Goal: Transaction & Acquisition: Book appointment/travel/reservation

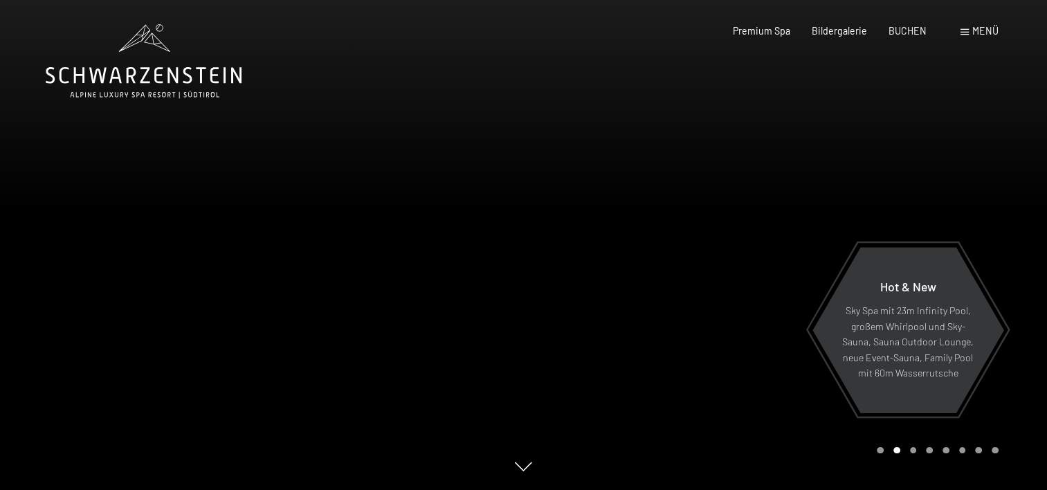
click at [644, 230] on div at bounding box center [786, 245] width 524 height 490
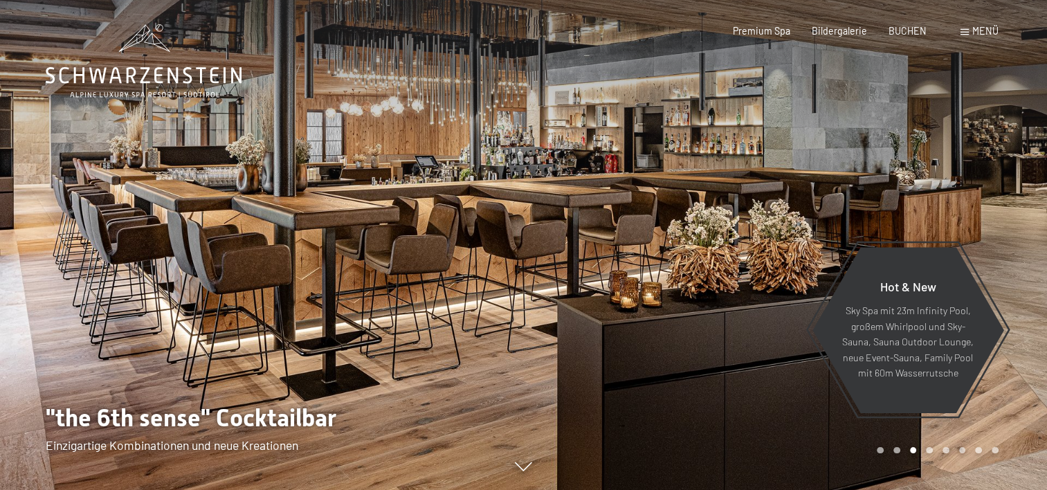
click at [938, 192] on div at bounding box center [786, 245] width 524 height 490
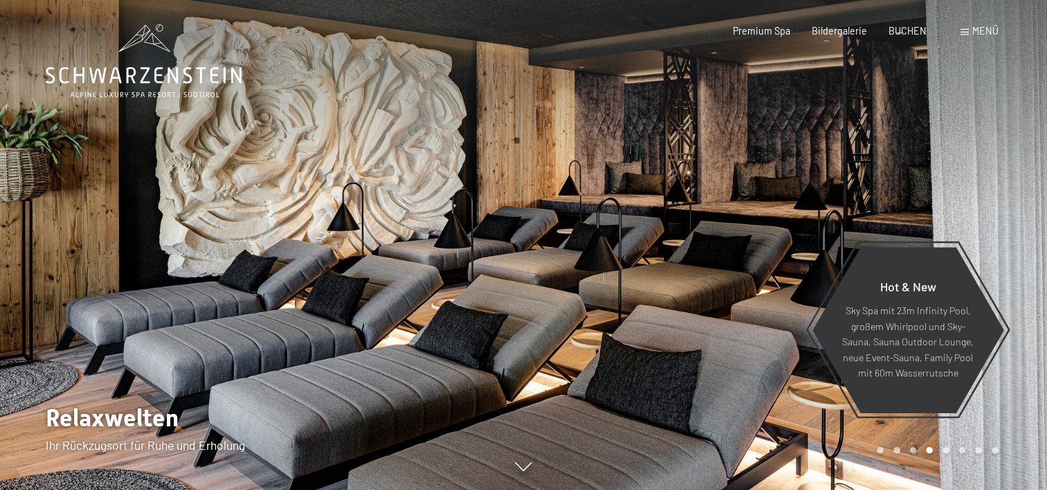
click at [993, 201] on div at bounding box center [786, 245] width 524 height 490
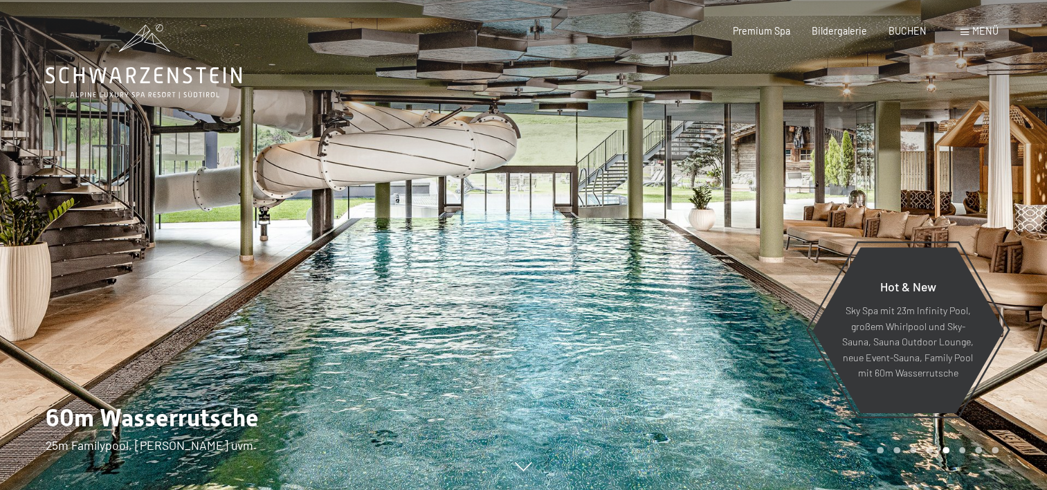
click at [957, 185] on div at bounding box center [786, 245] width 524 height 490
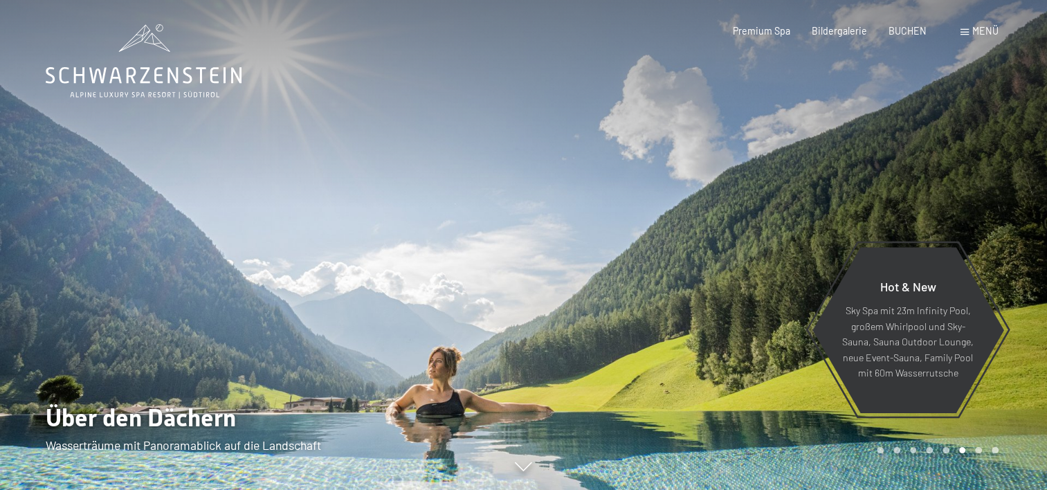
click at [957, 184] on div at bounding box center [786, 245] width 524 height 490
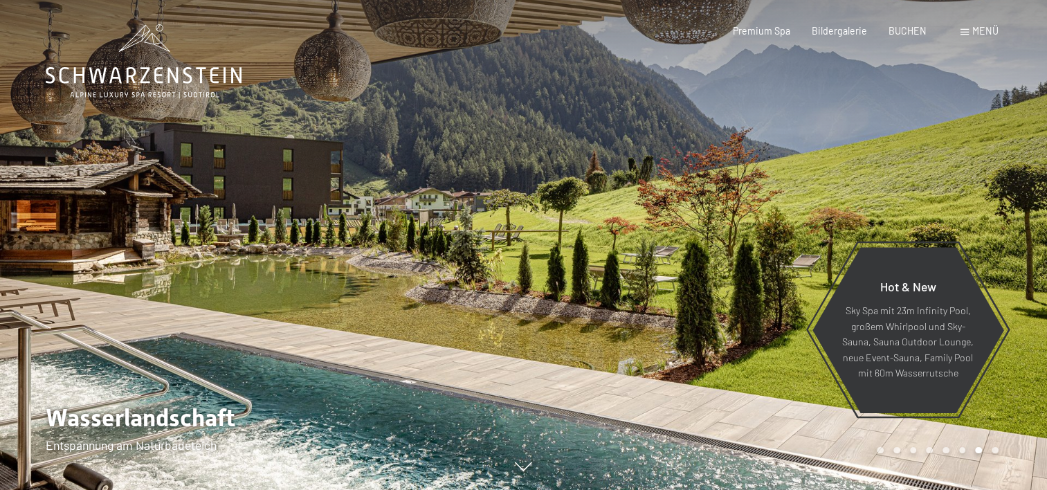
click at [957, 184] on div at bounding box center [786, 245] width 524 height 490
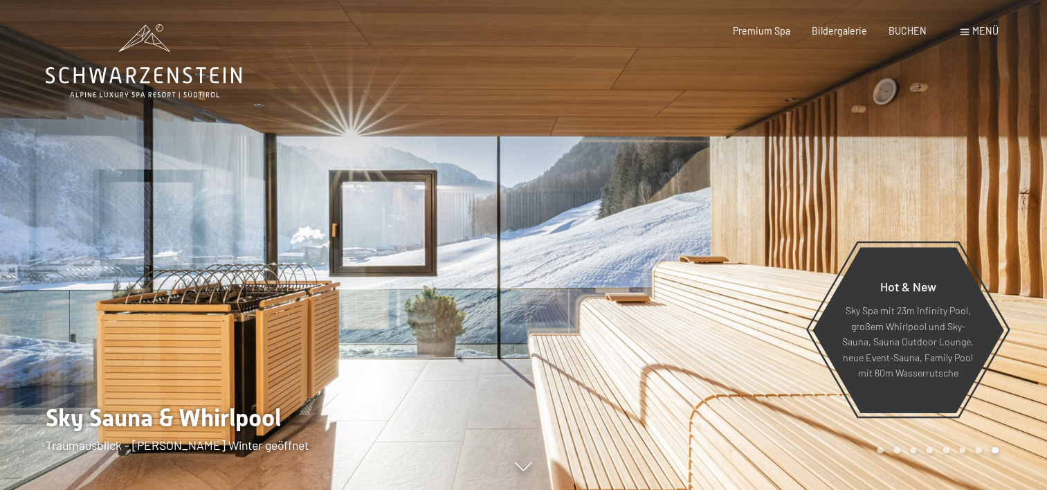
click at [957, 188] on div at bounding box center [786, 245] width 524 height 490
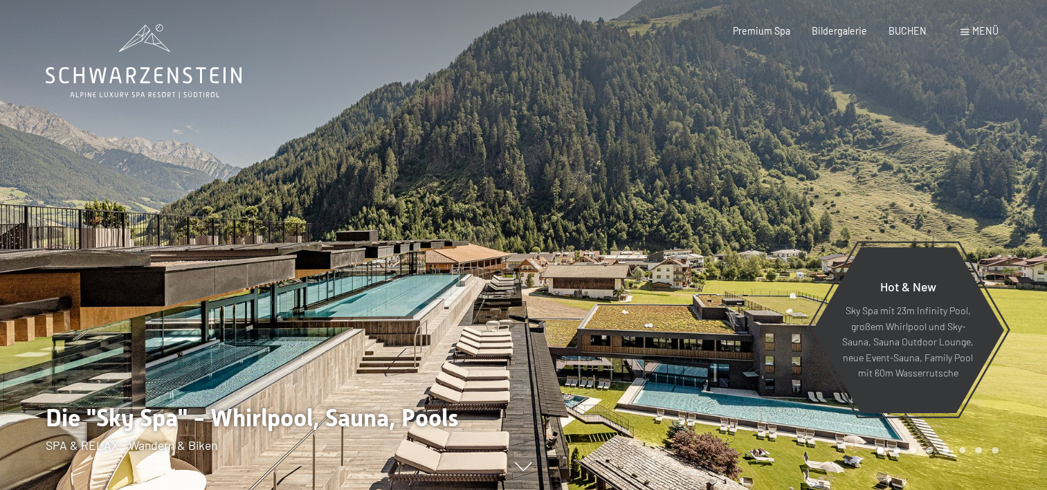
click at [957, 188] on div at bounding box center [786, 245] width 524 height 490
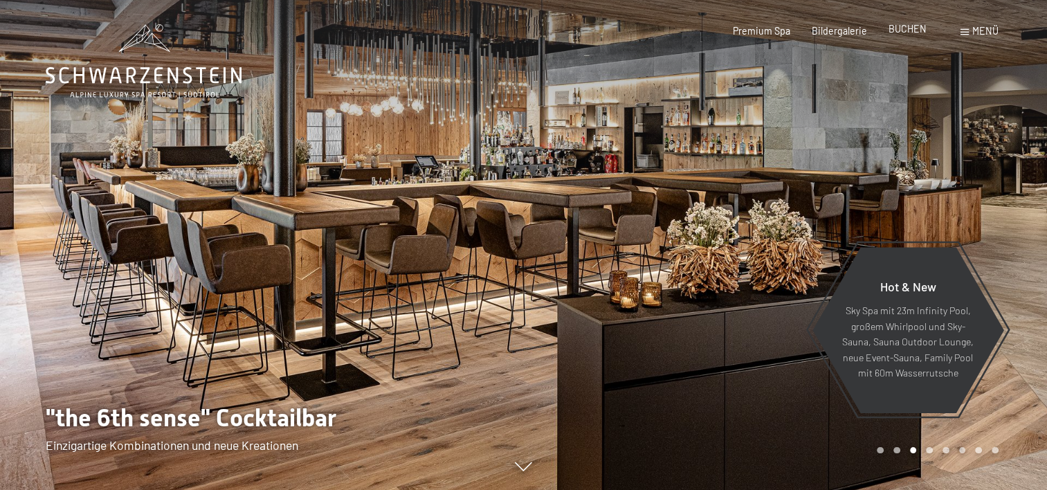
click at [903, 31] on span "BUCHEN" at bounding box center [907, 29] width 38 height 12
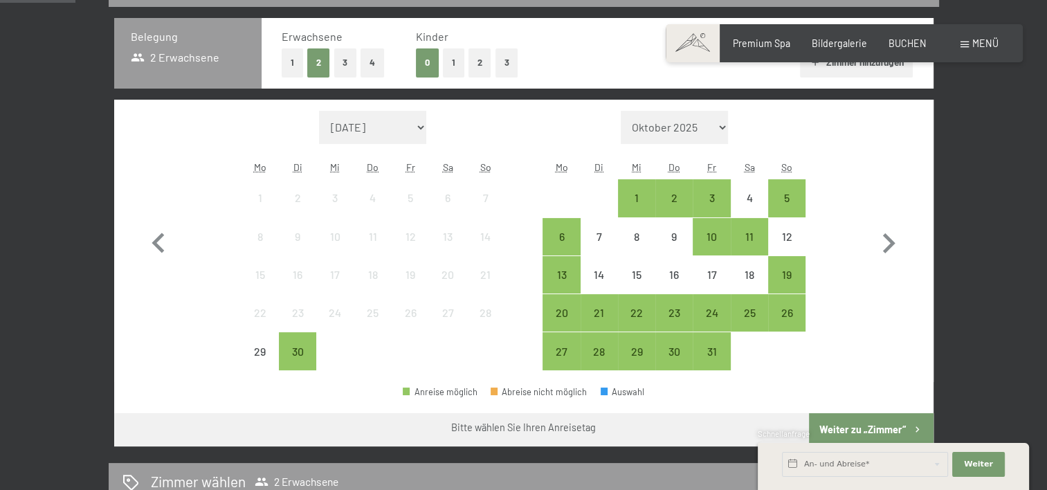
scroll to position [346, 0]
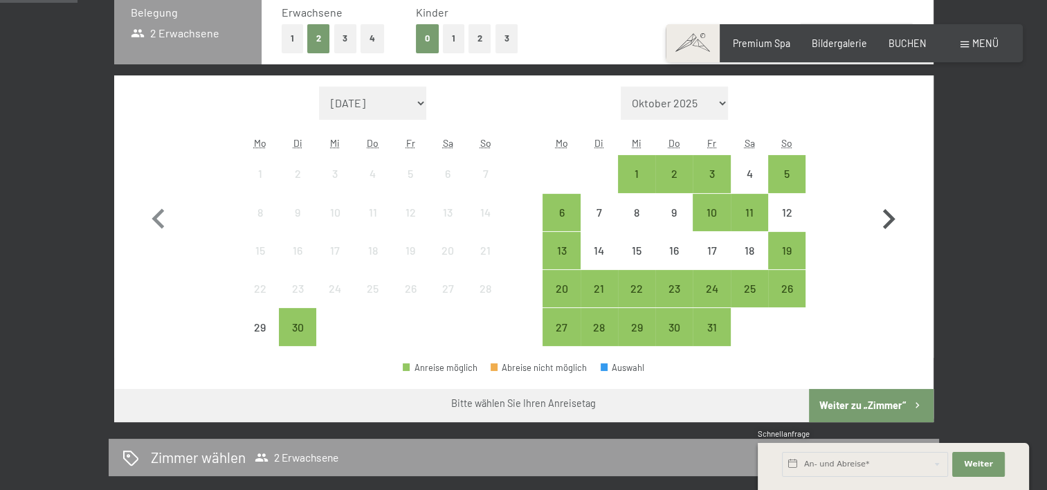
click at [890, 216] on icon "button" at bounding box center [889, 219] width 12 height 20
select select "2025-10-01"
select select "2025-11-01"
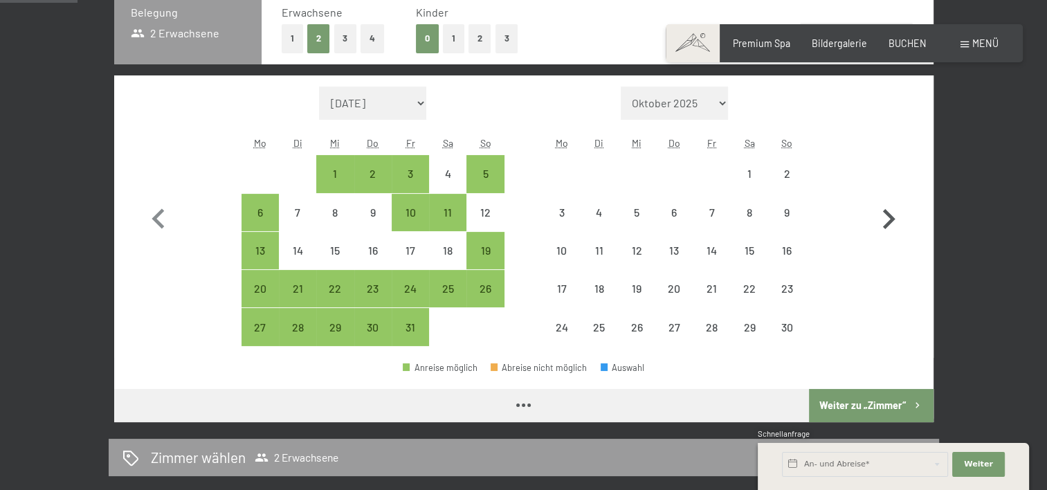
select select "2025-10-01"
select select "2025-11-01"
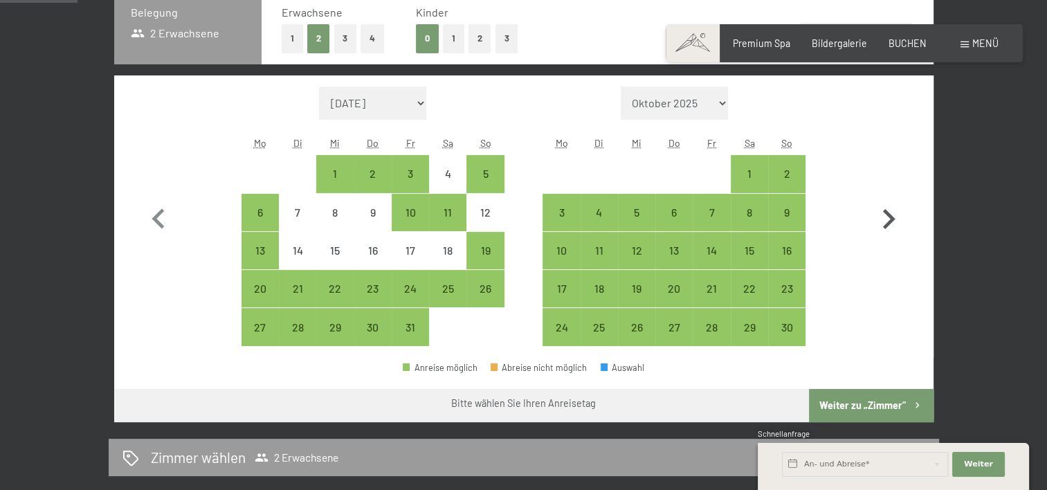
click at [887, 215] on icon "button" at bounding box center [889, 219] width 12 height 20
select select "2025-11-01"
select select "2025-12-01"
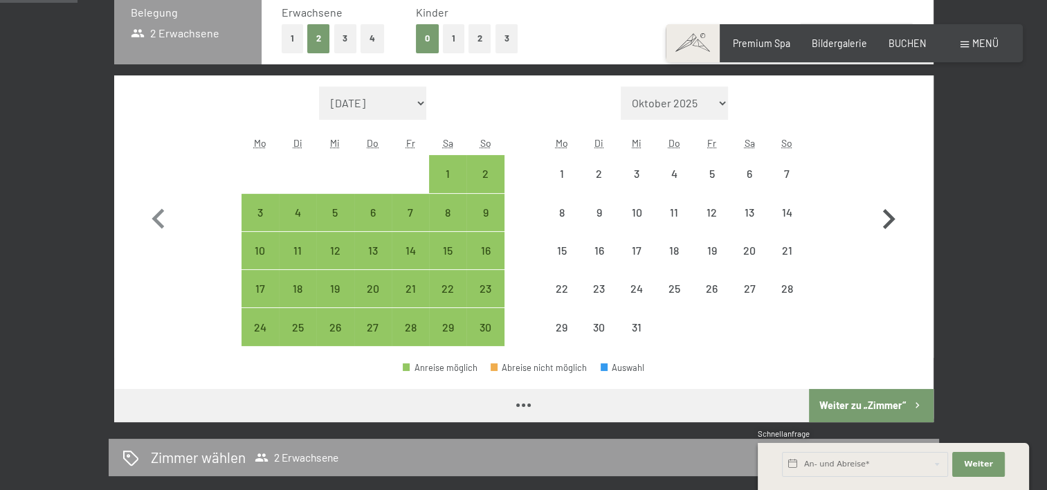
select select "2025-11-01"
select select "2025-12-01"
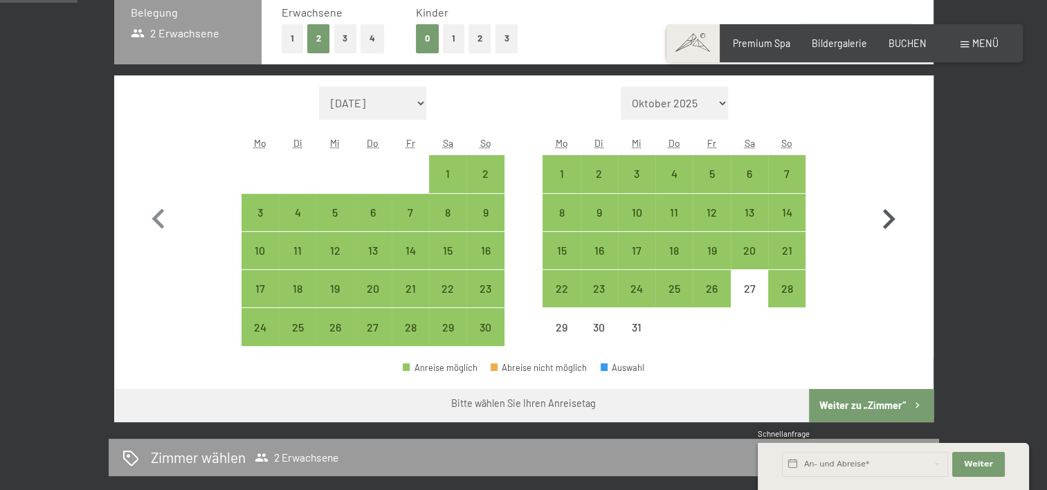
click at [887, 215] on icon "button" at bounding box center [889, 219] width 12 height 20
select select "2025-12-01"
select select "2026-01-01"
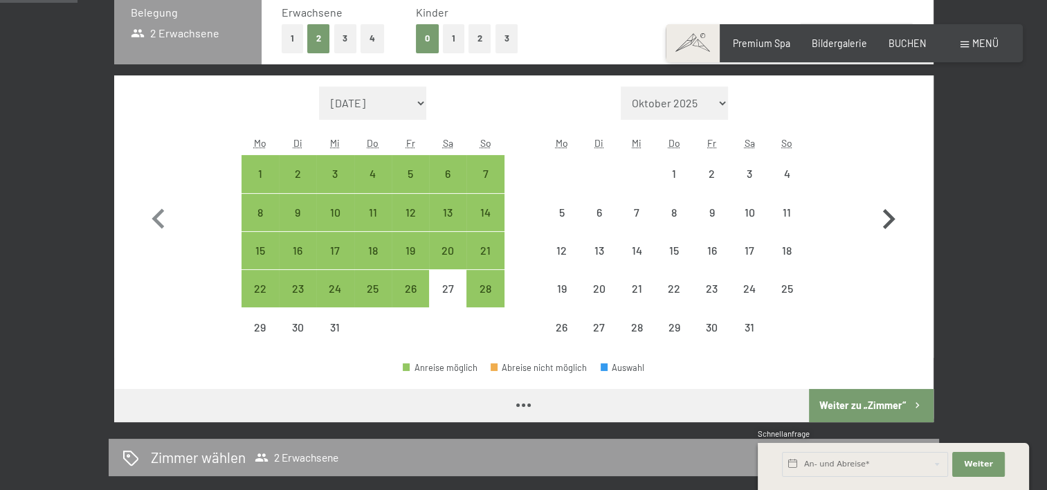
select select "2025-12-01"
select select "2026-01-01"
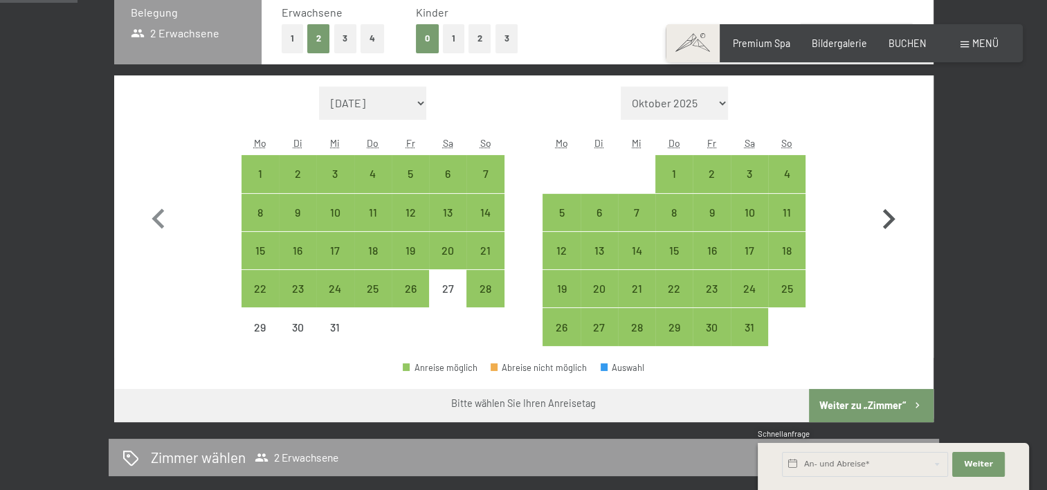
click at [887, 215] on icon "button" at bounding box center [889, 219] width 12 height 20
select select "2026-01-01"
select select "2026-02-01"
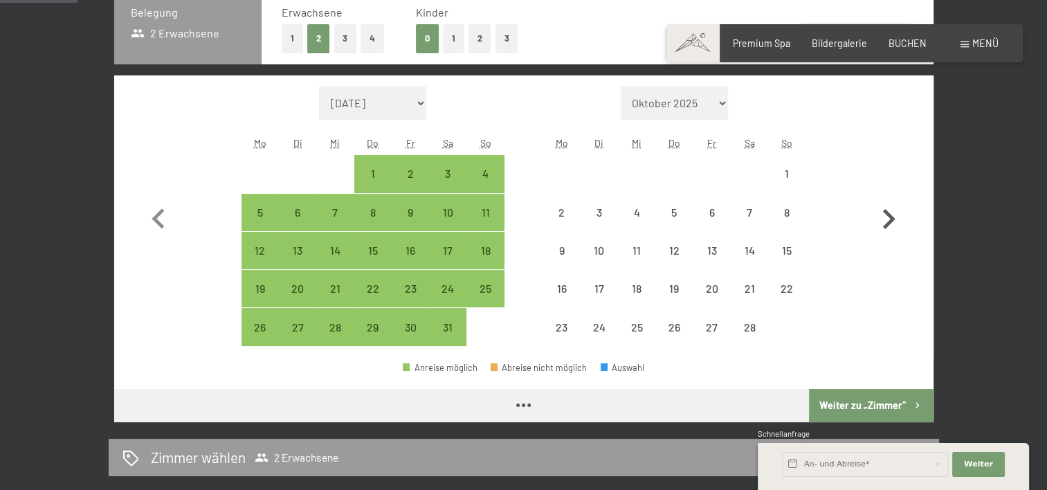
select select "2026-01-01"
select select "2026-02-01"
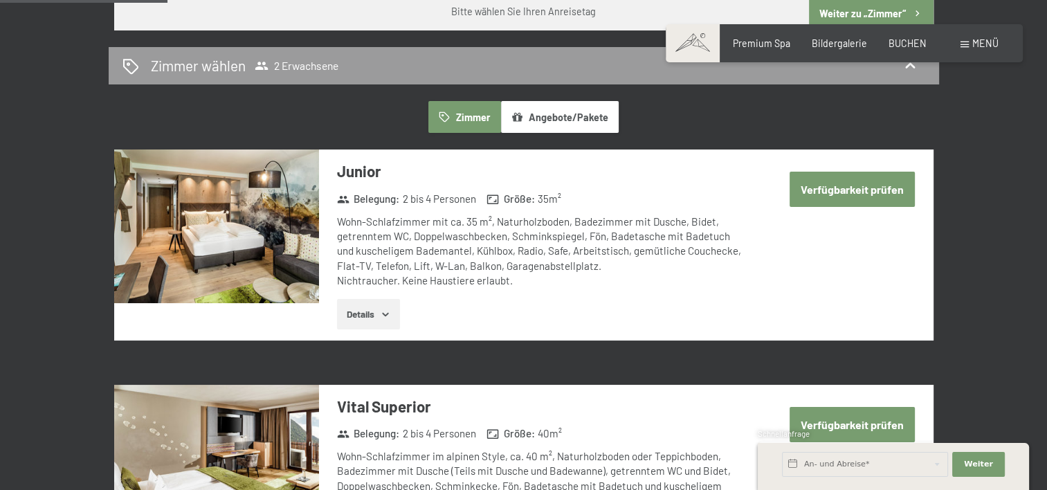
scroll to position [761, 0]
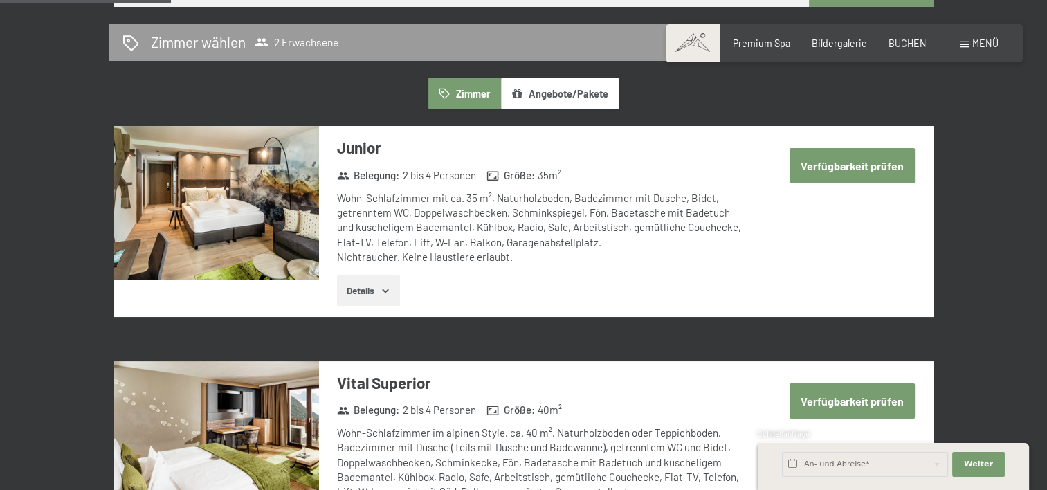
click at [358, 288] on button "Details" at bounding box center [368, 290] width 63 height 30
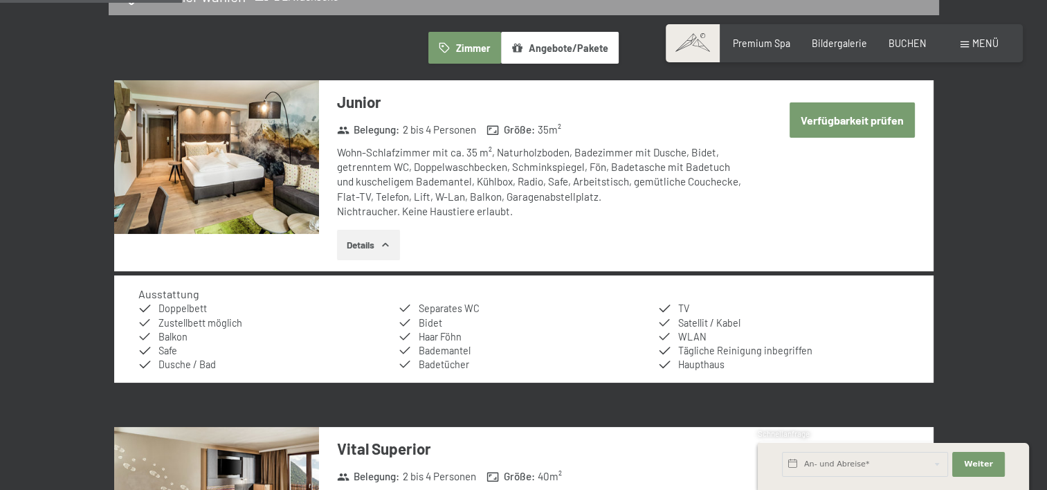
scroll to position [830, 0]
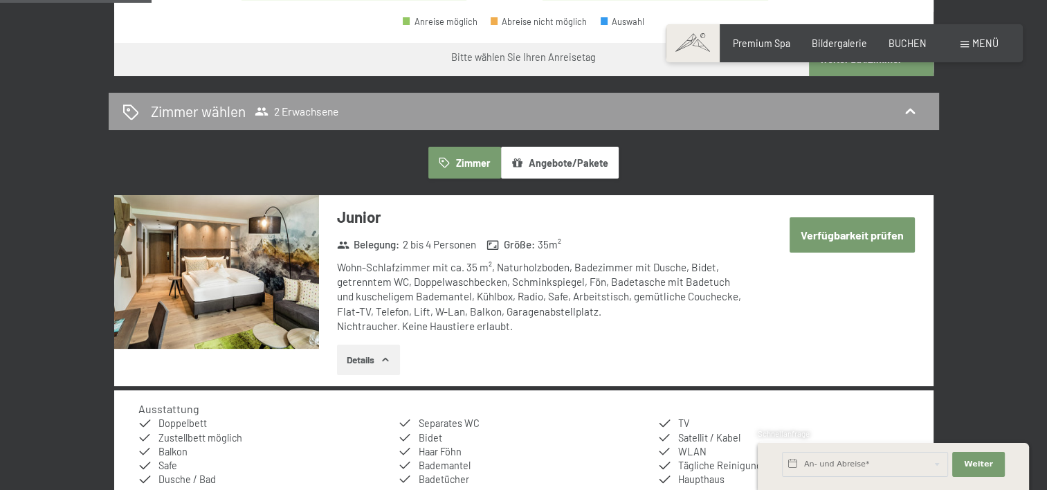
click at [841, 232] on button "Verfügbarkeit prüfen" at bounding box center [851, 234] width 125 height 35
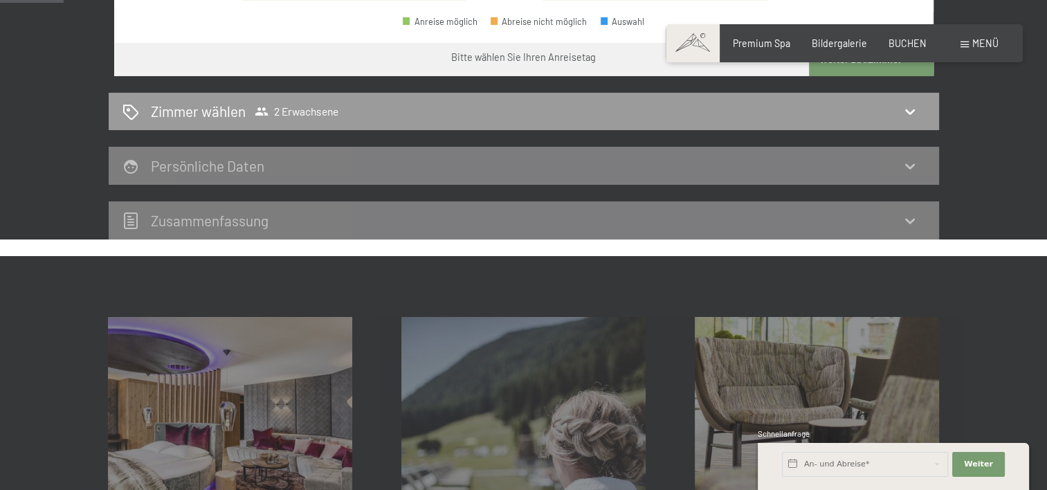
scroll to position [291, 0]
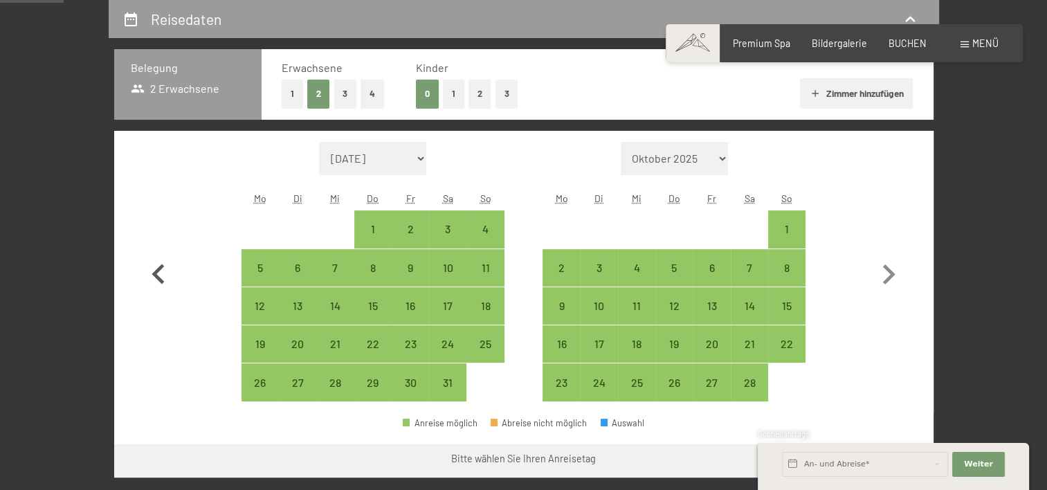
click at [158, 270] on icon "button" at bounding box center [157, 274] width 12 height 20
select select "2025-12-01"
select select "2026-01-01"
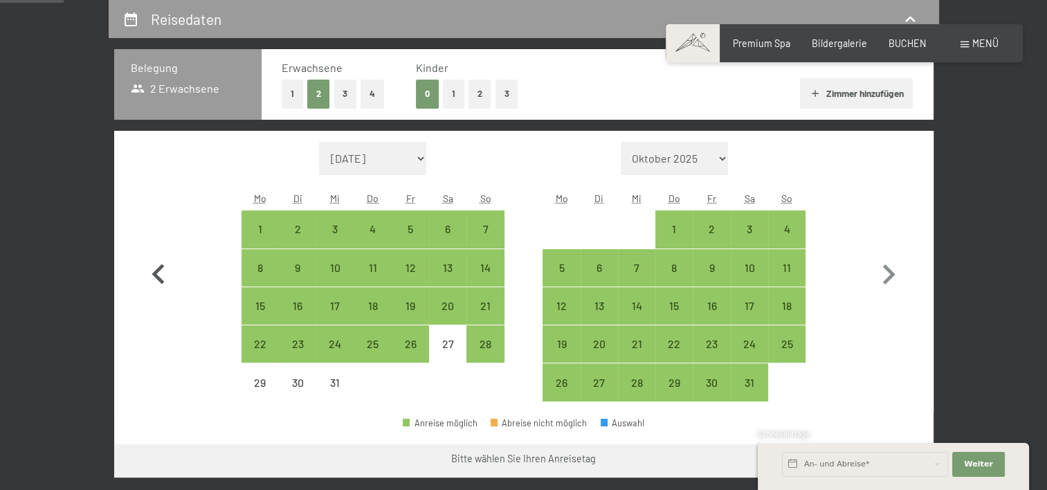
click at [158, 270] on icon "button" at bounding box center [157, 274] width 12 height 20
select select "2025-11-01"
select select "2025-12-01"
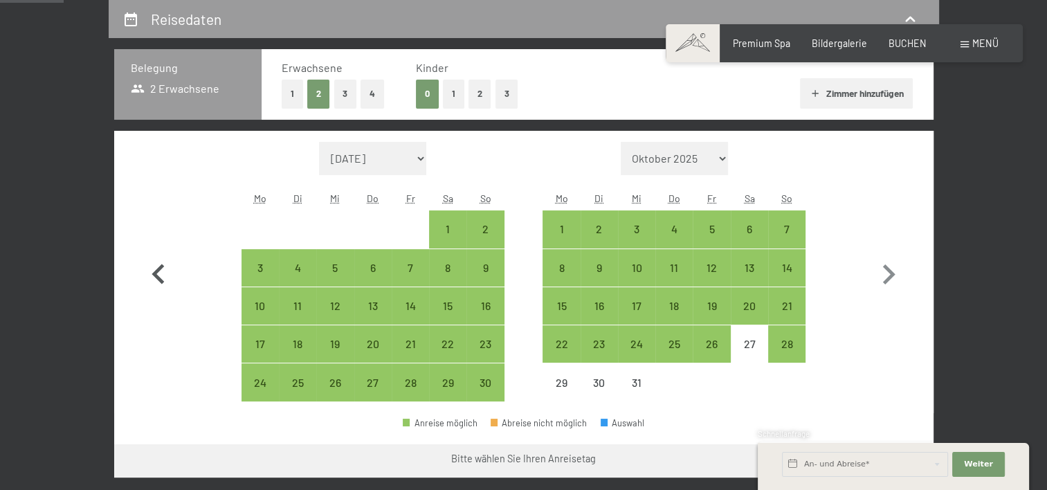
click at [160, 267] on icon "button" at bounding box center [157, 274] width 12 height 20
select select "2025-10-01"
select select "2025-11-01"
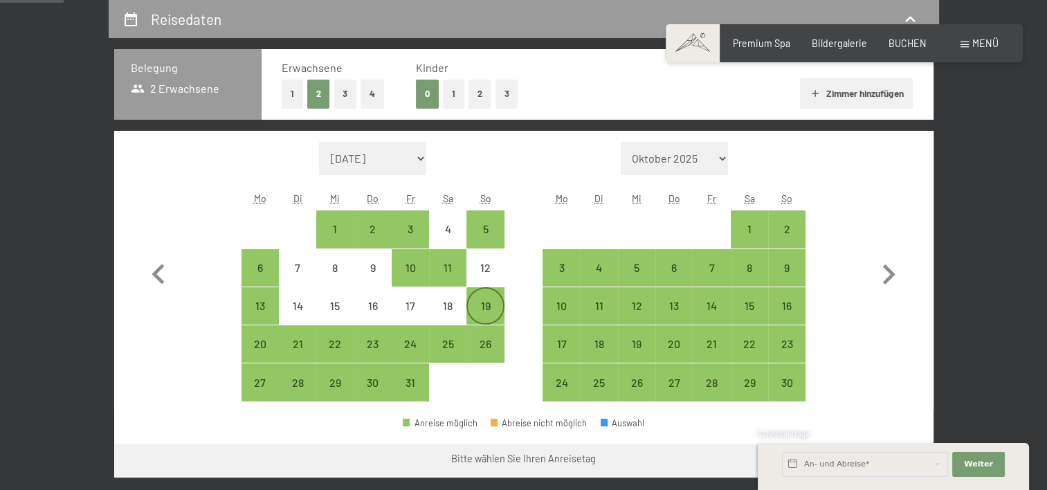
click at [485, 302] on div "19" at bounding box center [485, 317] width 35 height 35
select select "2025-10-01"
select select "2025-11-01"
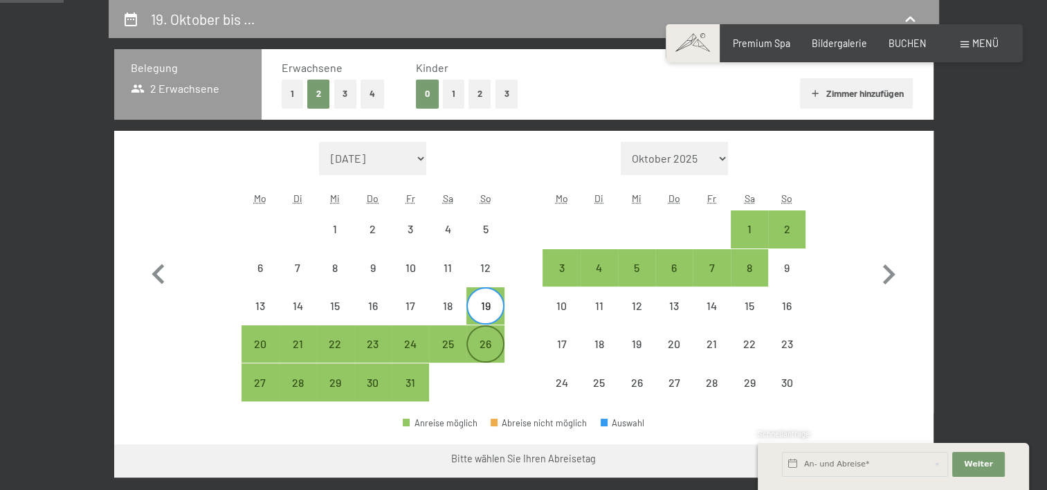
click at [487, 343] on div "26" at bounding box center [485, 355] width 35 height 35
select select "2025-10-01"
select select "2025-11-01"
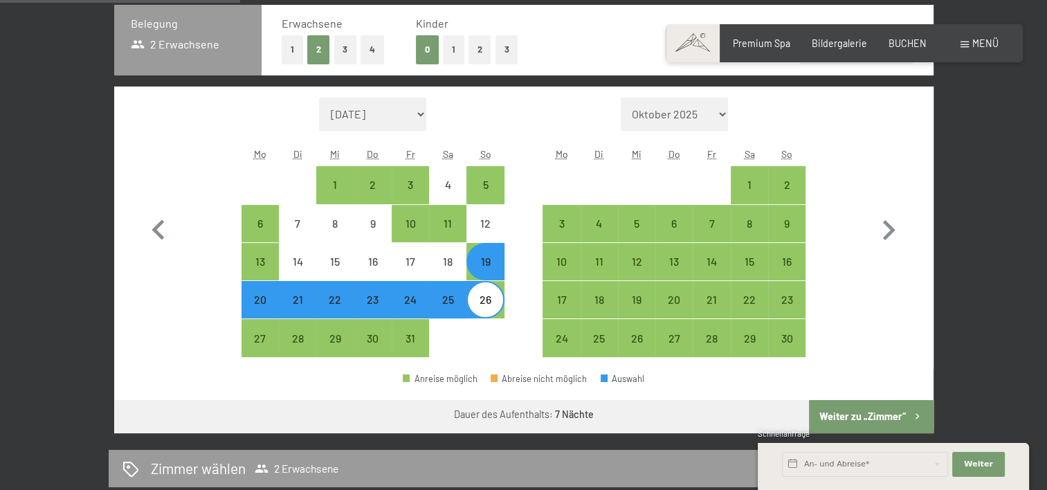
scroll to position [360, 0]
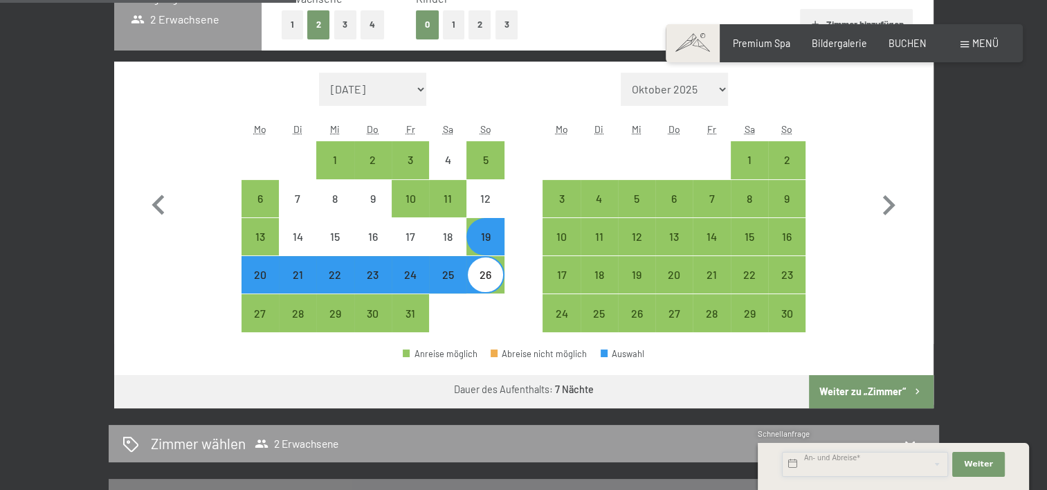
click at [861, 464] on input "text" at bounding box center [865, 464] width 166 height 25
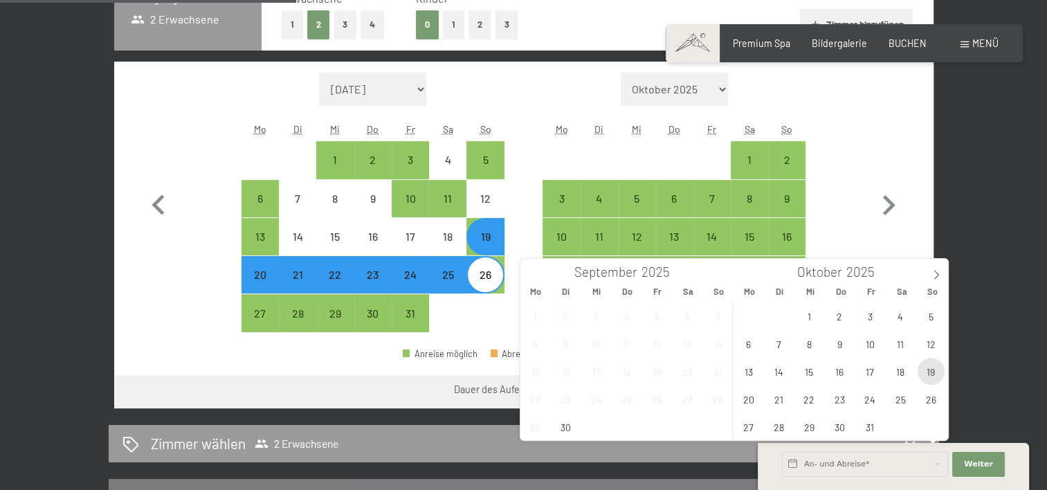
click at [927, 367] on span "19" at bounding box center [930, 371] width 27 height 27
type input "So. 19.10.2025"
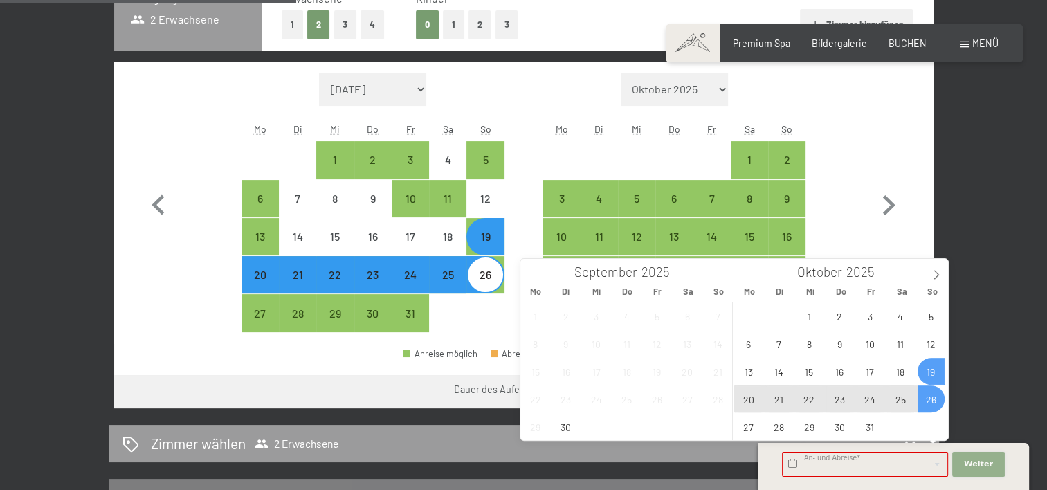
click at [971, 464] on span "Weiter" at bounding box center [978, 464] width 29 height 11
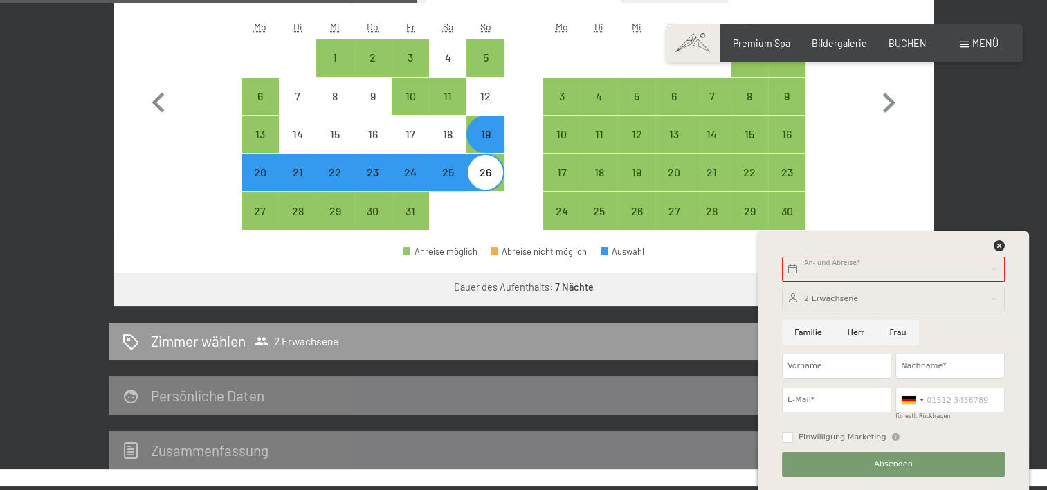
scroll to position [567, 0]
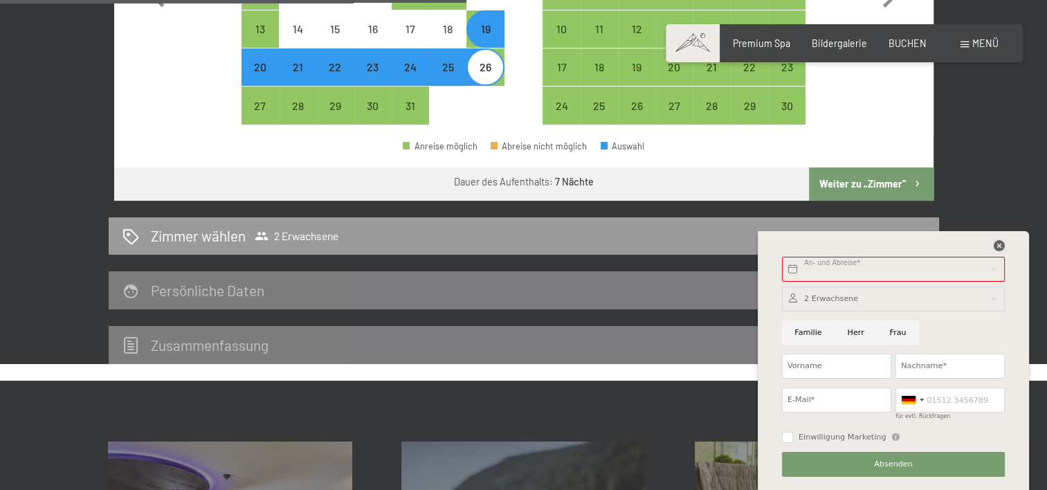
click at [995, 245] on icon at bounding box center [998, 245] width 11 height 11
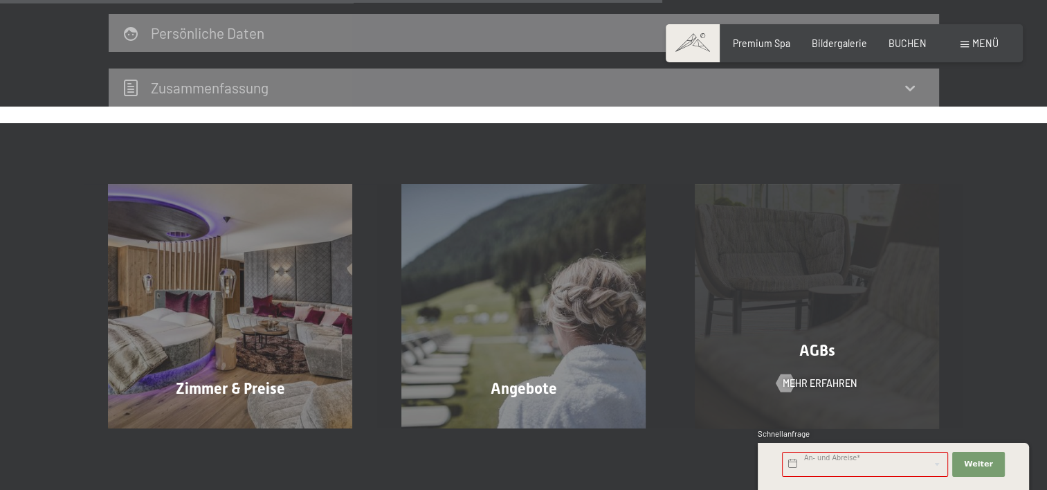
scroll to position [844, 0]
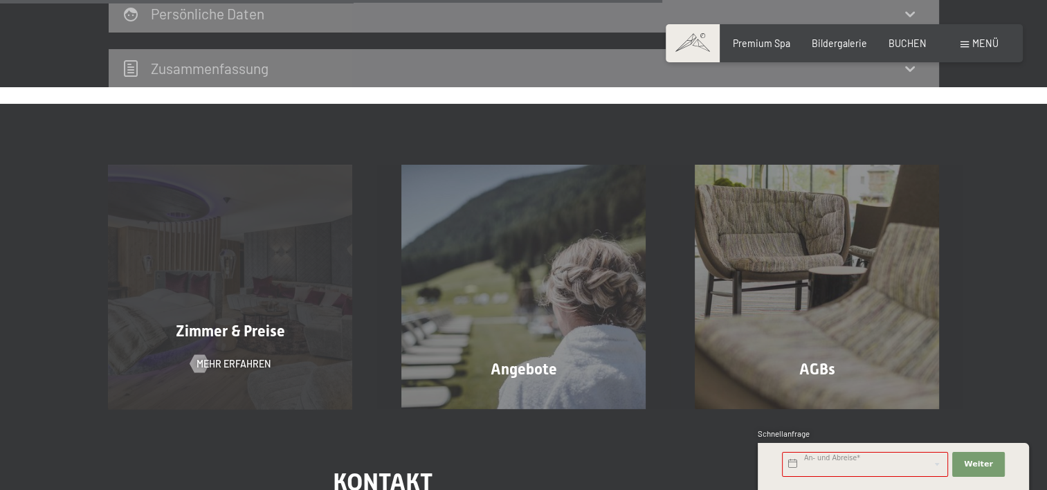
click at [231, 334] on span "Zimmer & Preise" at bounding box center [230, 330] width 109 height 17
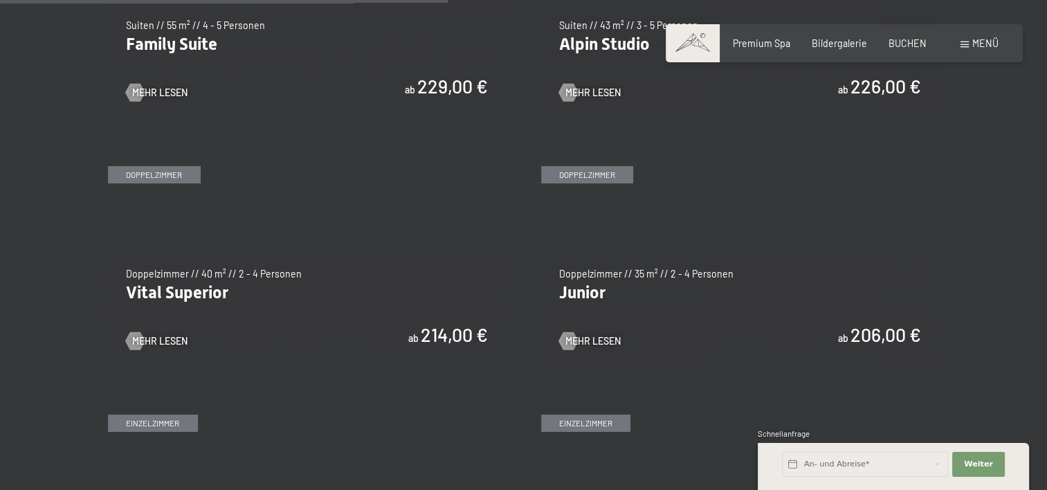
scroll to position [1660, 0]
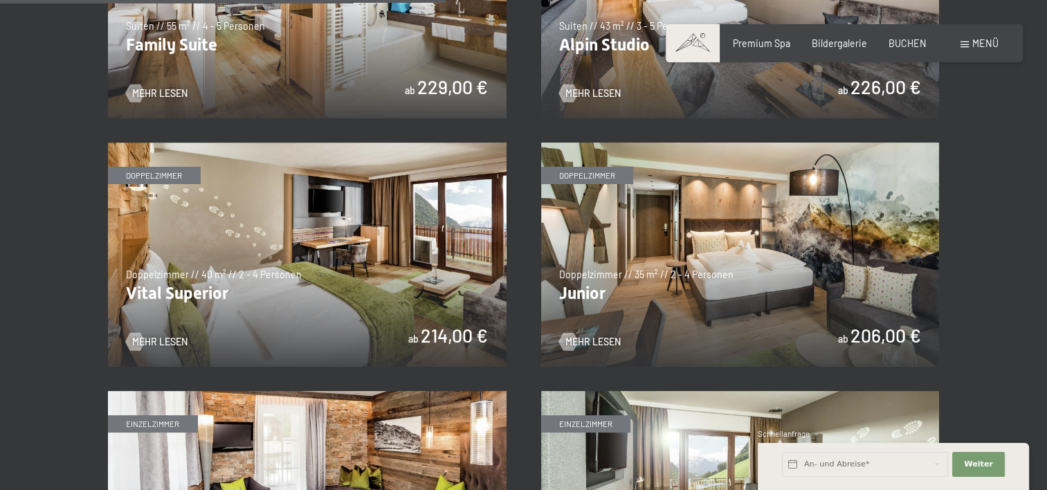
click at [735, 243] on img at bounding box center [740, 254] width 398 height 224
click at [313, 260] on img at bounding box center [307, 254] width 398 height 224
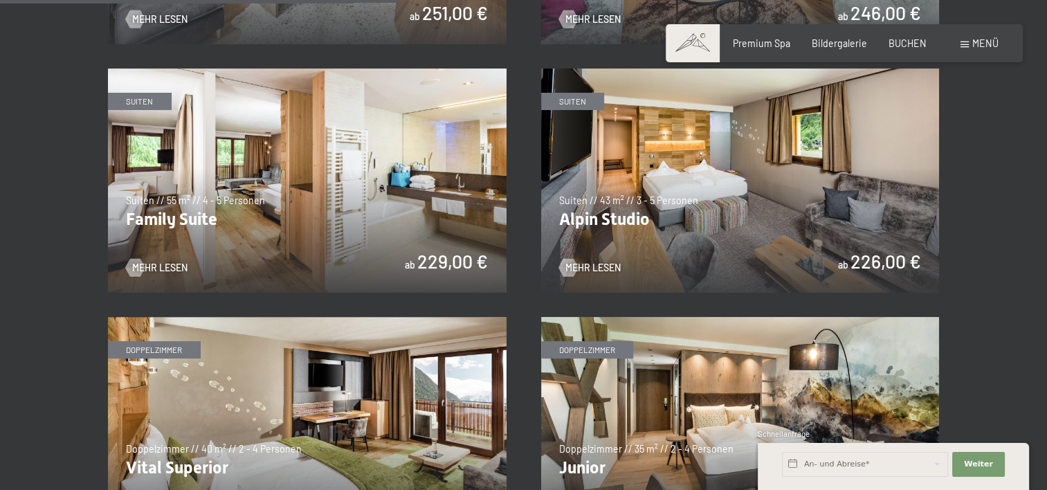
scroll to position [1453, 0]
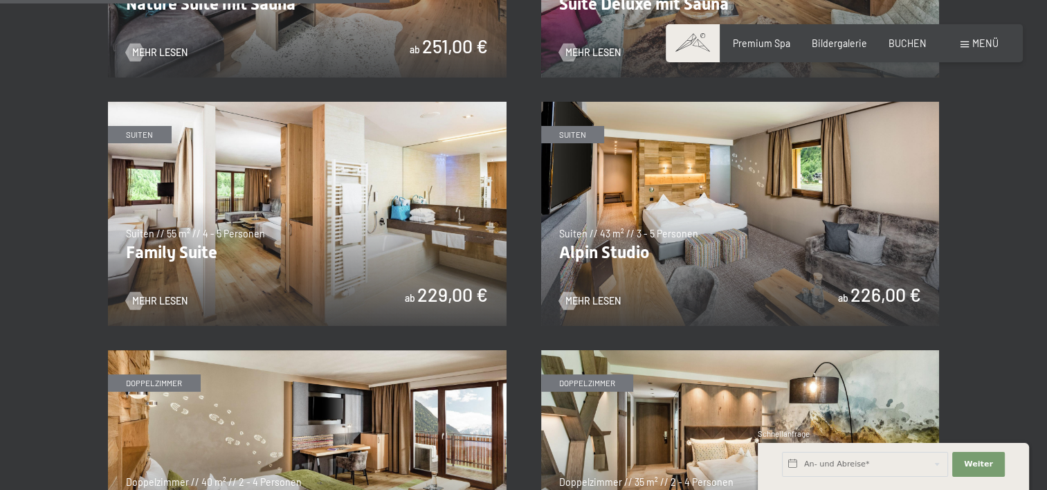
click at [703, 202] on img at bounding box center [740, 214] width 398 height 224
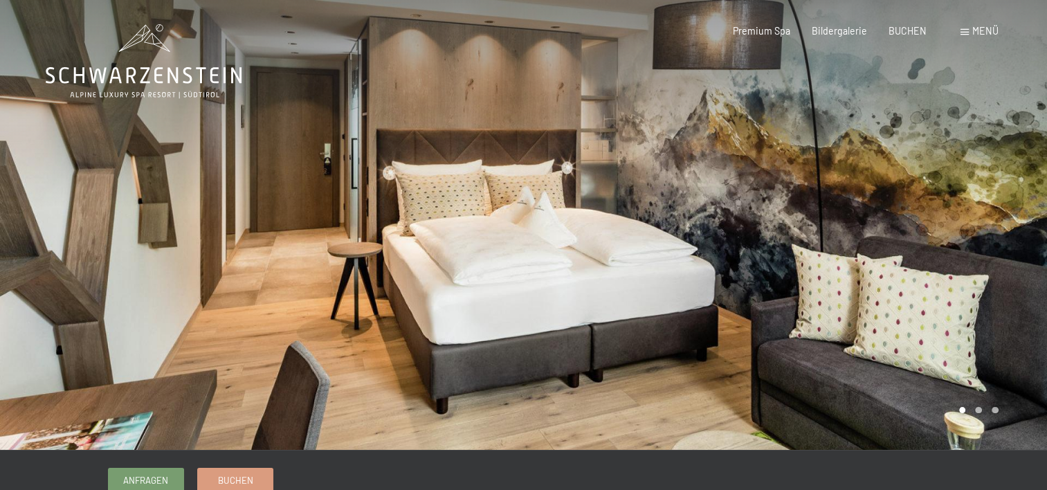
click at [910, 237] on div at bounding box center [786, 225] width 524 height 450
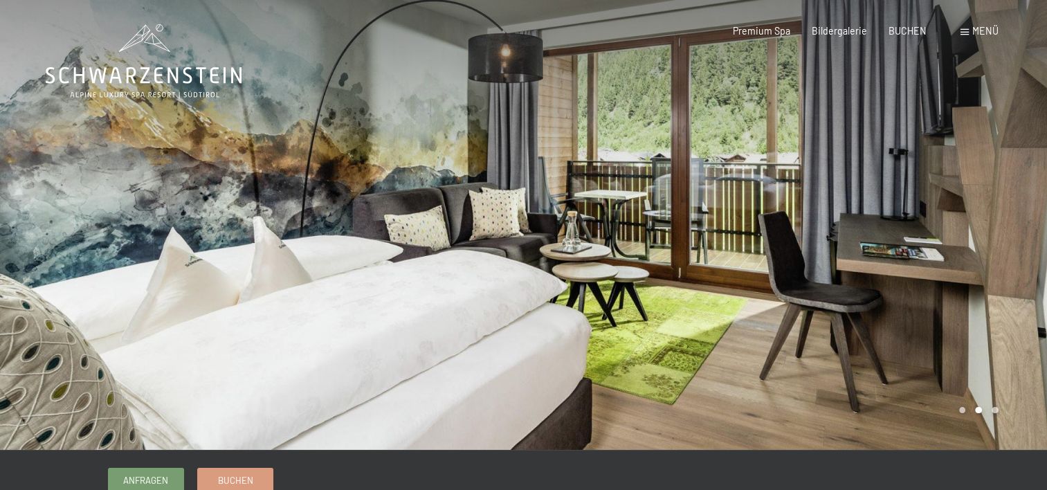
click at [910, 237] on div at bounding box center [786, 225] width 524 height 450
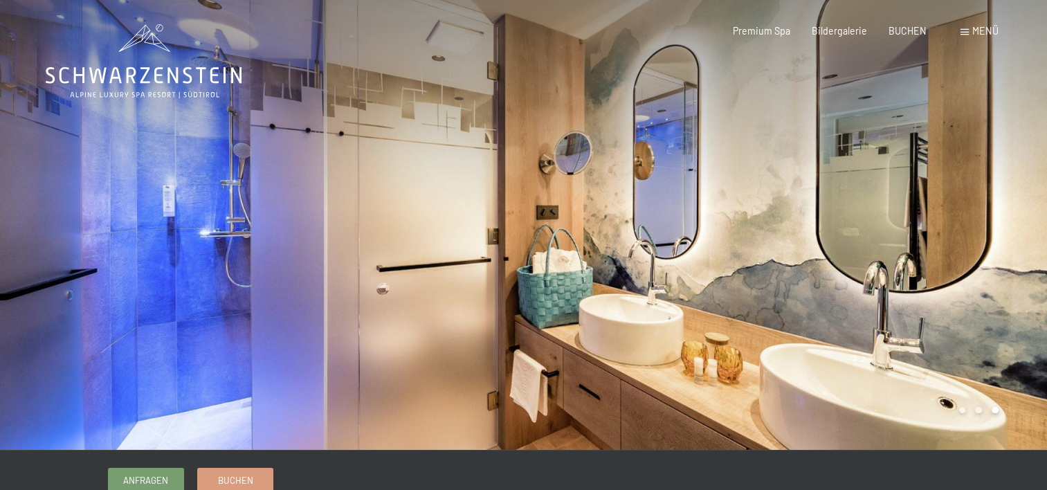
click at [910, 237] on div at bounding box center [786, 225] width 524 height 450
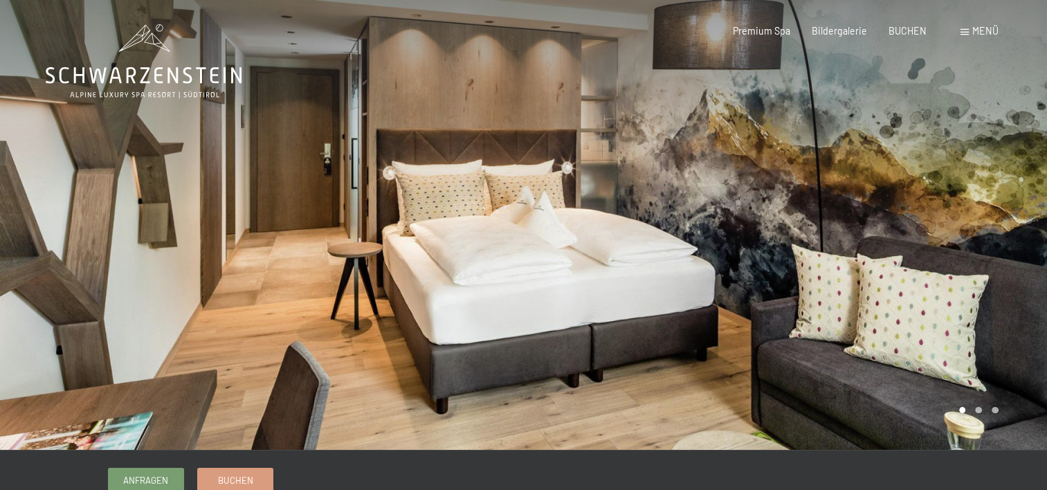
click at [910, 237] on div at bounding box center [786, 225] width 524 height 450
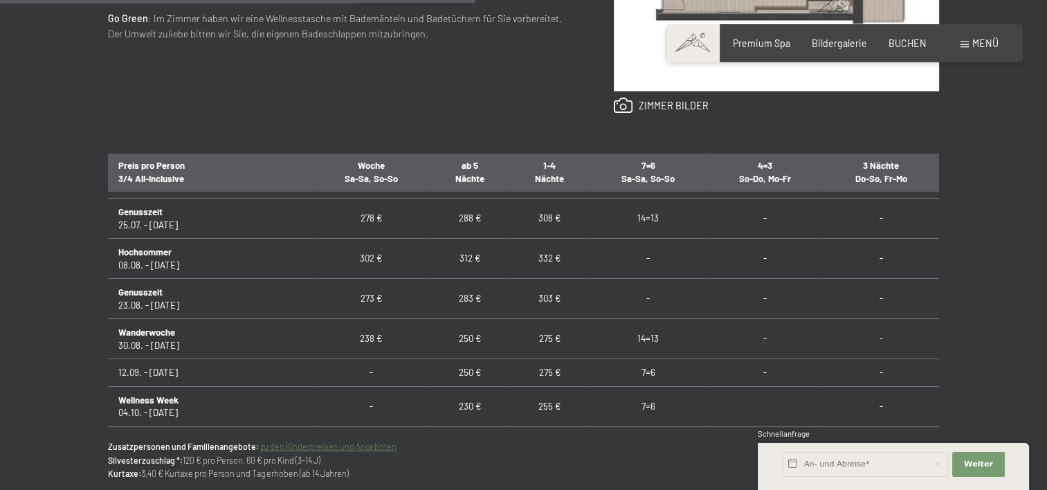
scroll to position [968, 0]
click at [667, 108] on link at bounding box center [661, 106] width 95 height 17
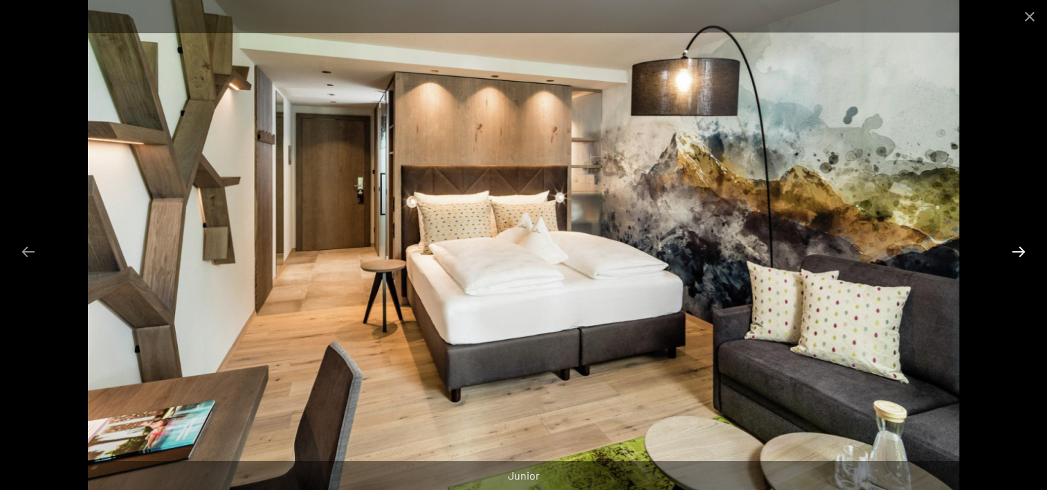
click at [1015, 253] on button "Next slide" at bounding box center [1018, 251] width 29 height 27
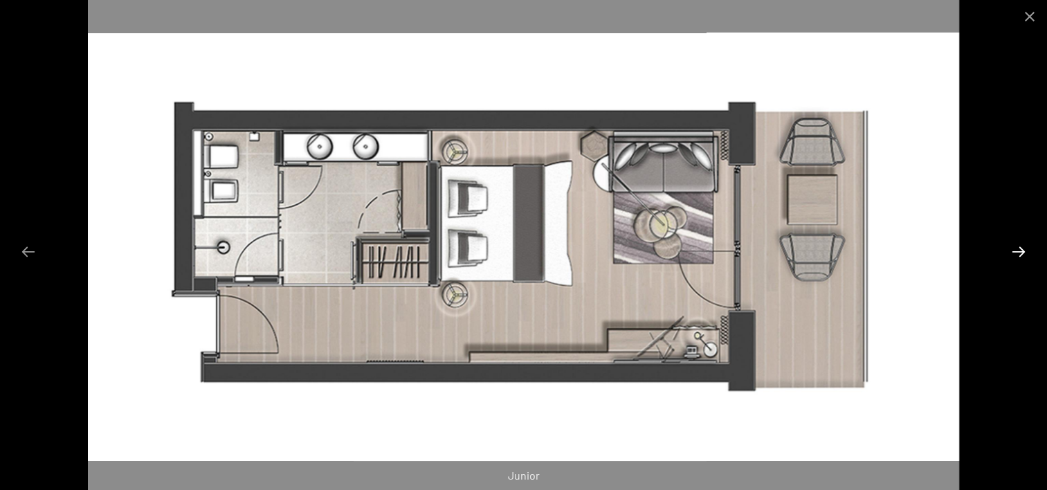
click at [1015, 253] on button "Next slide" at bounding box center [1018, 251] width 29 height 27
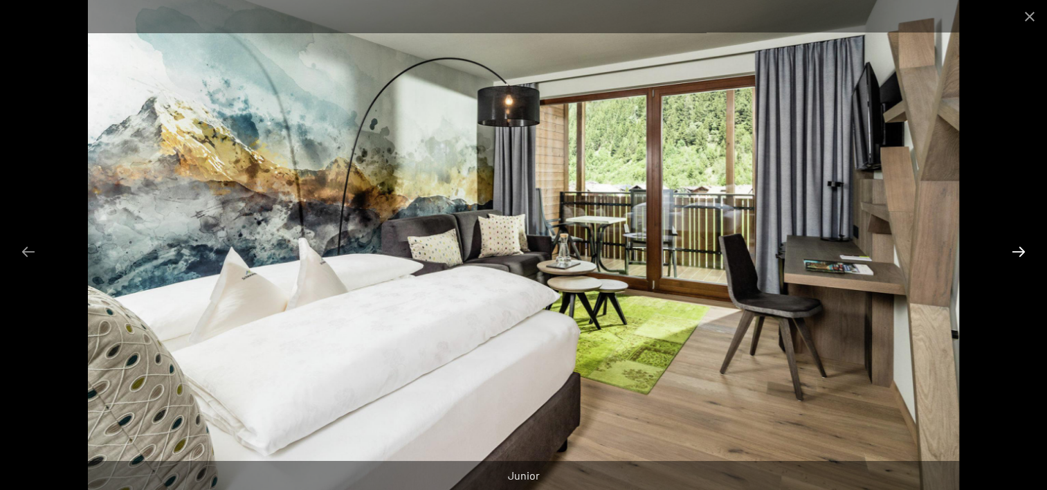
click at [1015, 253] on button "Next slide" at bounding box center [1018, 251] width 29 height 27
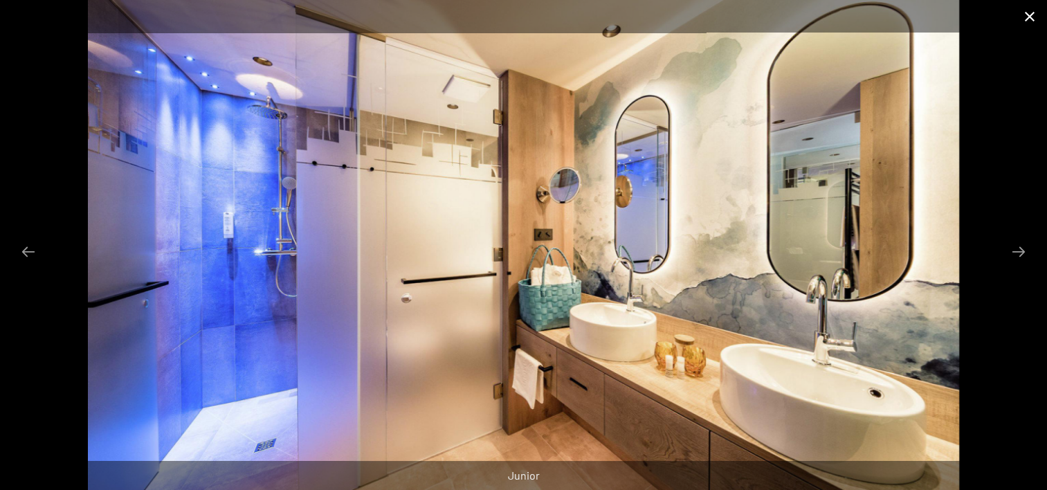
click at [1026, 15] on button "Close gallery" at bounding box center [1029, 16] width 35 height 33
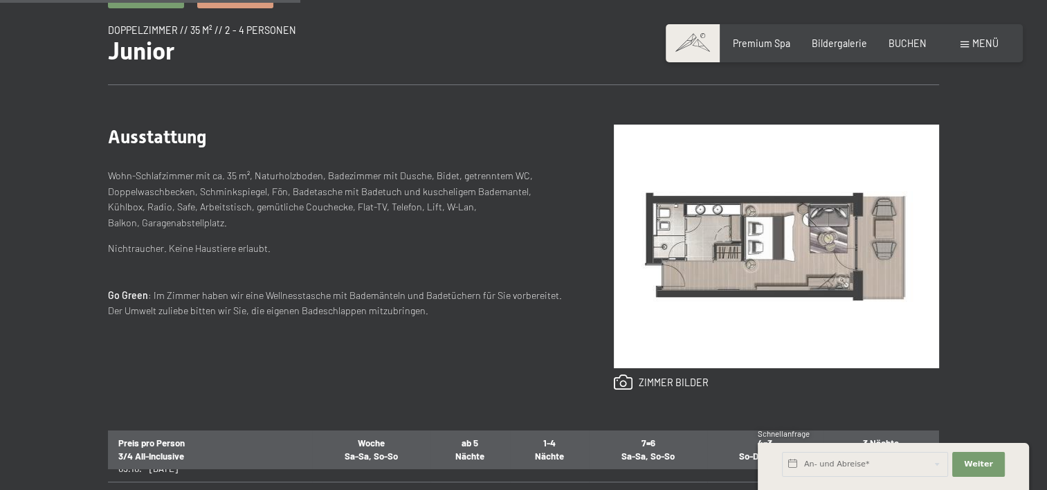
scroll to position [415, 0]
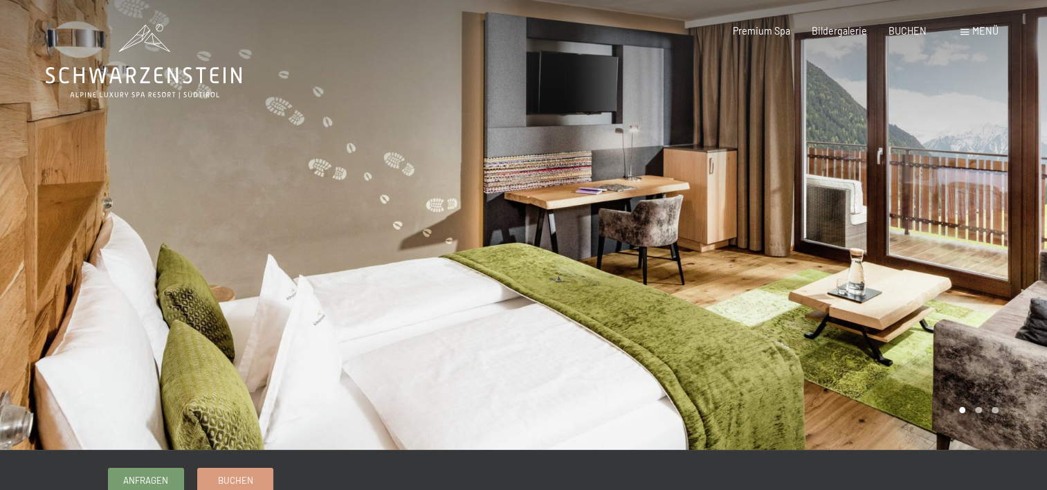
click at [939, 250] on div at bounding box center [786, 225] width 524 height 450
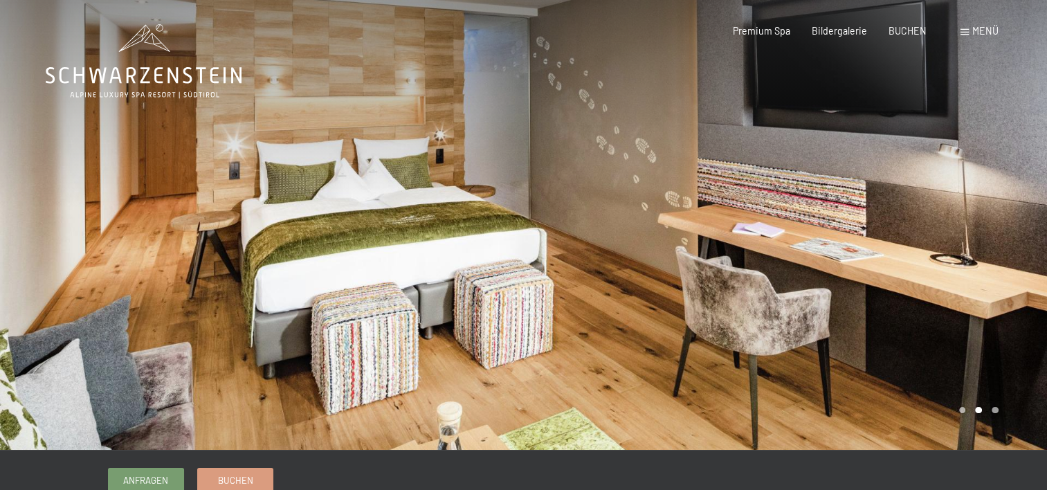
click at [939, 250] on div at bounding box center [786, 225] width 524 height 450
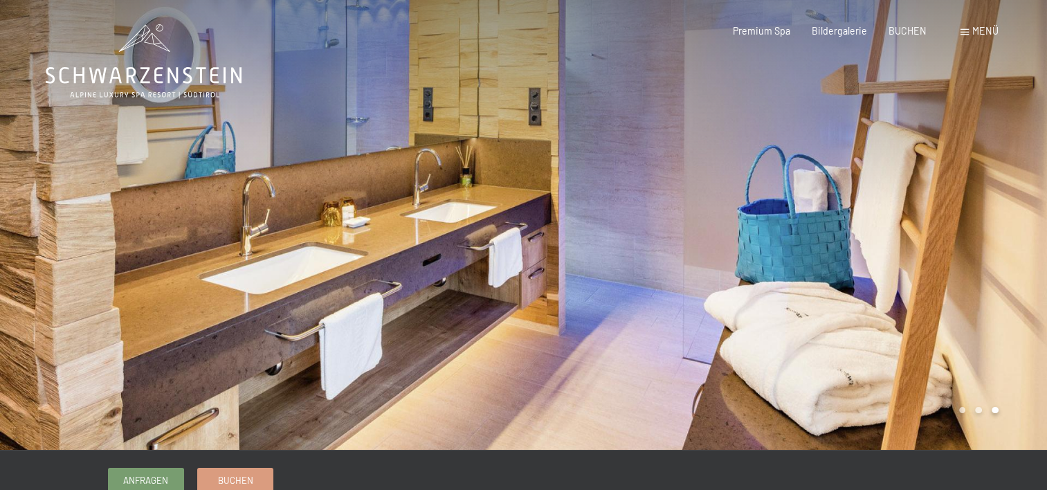
click at [939, 250] on div at bounding box center [786, 225] width 524 height 450
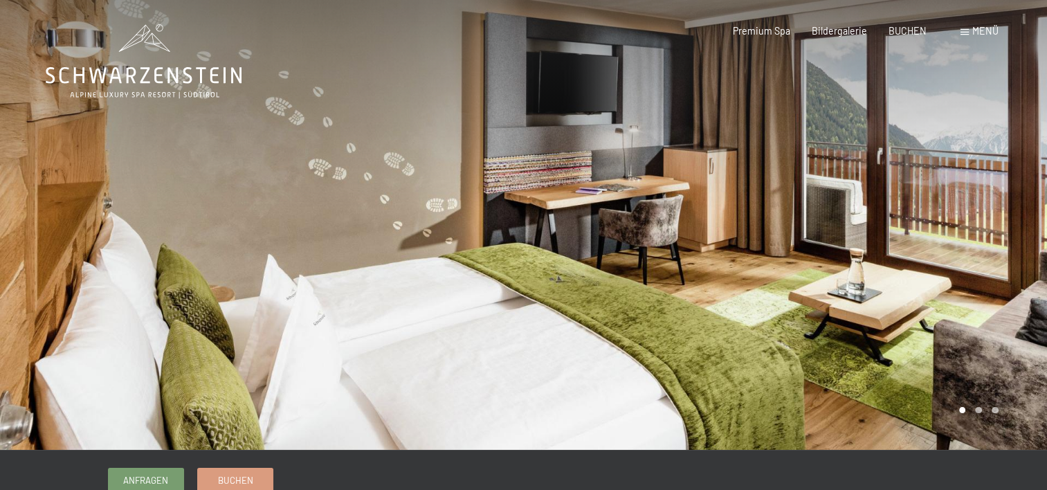
click at [938, 250] on div at bounding box center [786, 225] width 524 height 450
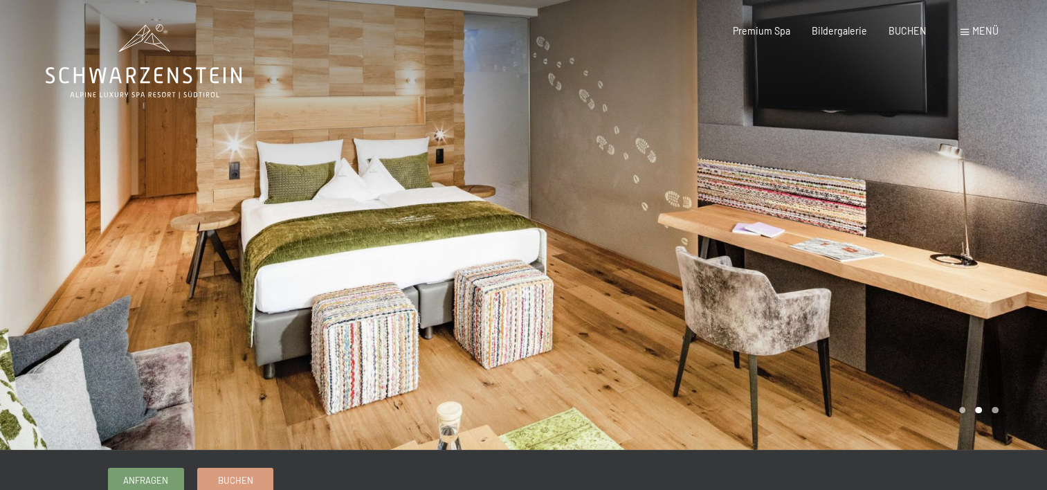
click at [937, 249] on div at bounding box center [786, 225] width 524 height 450
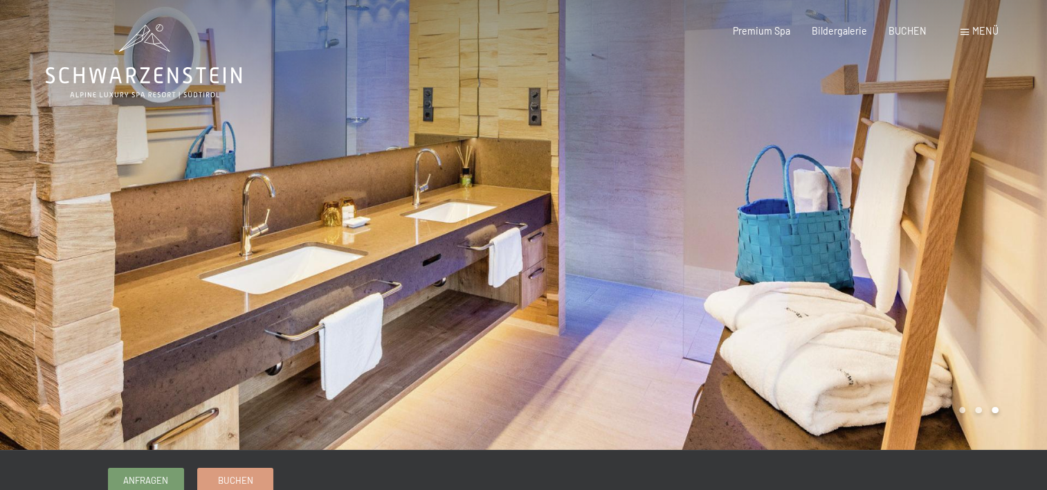
click at [842, 221] on div at bounding box center [786, 225] width 524 height 450
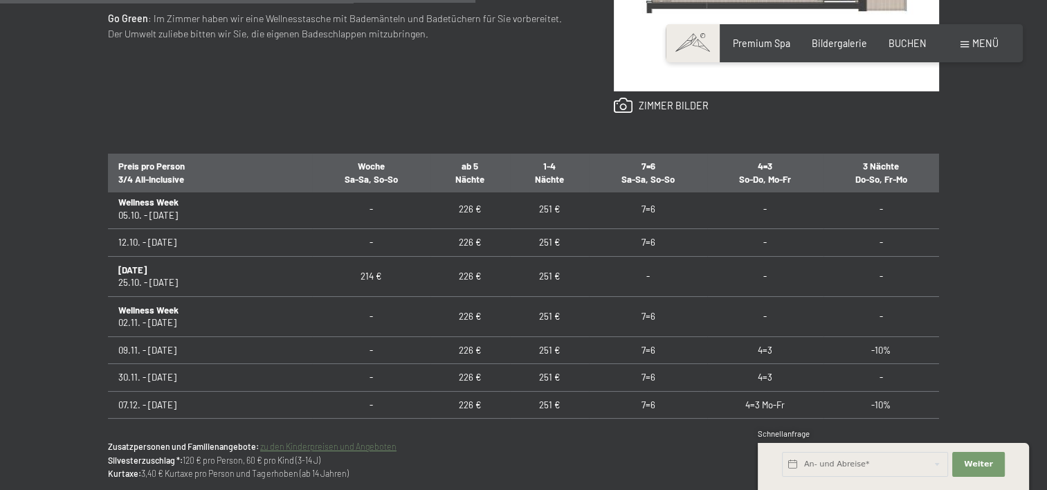
scroll to position [69, 0]
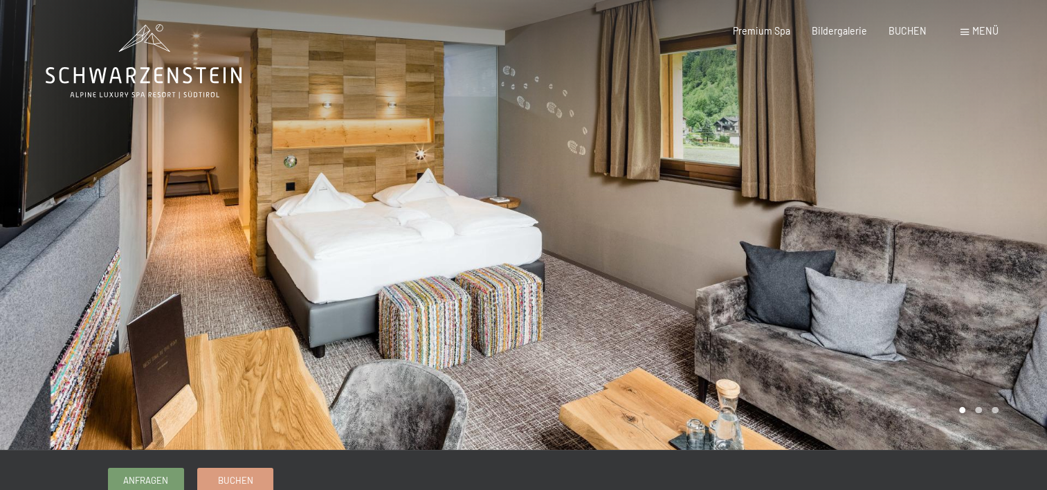
click at [903, 223] on div at bounding box center [786, 225] width 524 height 450
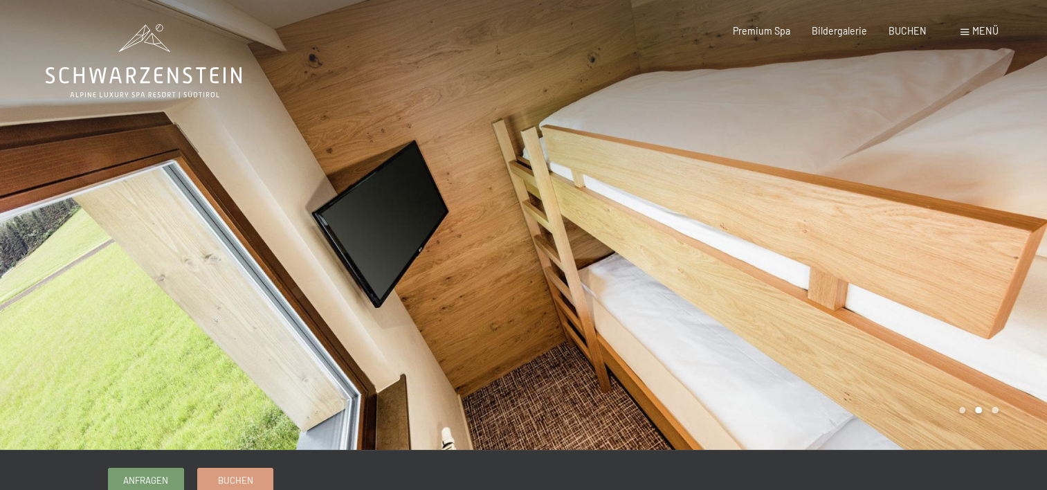
click at [903, 223] on div at bounding box center [786, 225] width 524 height 450
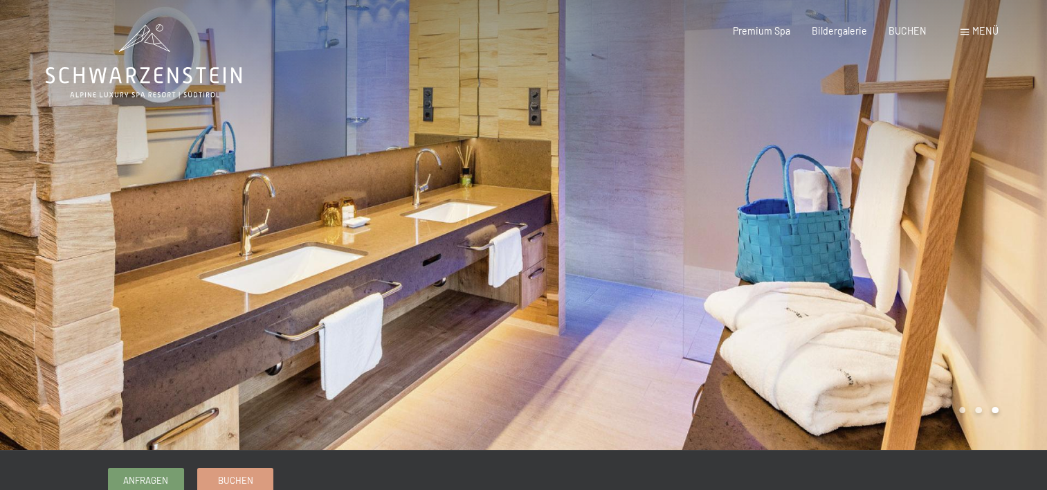
click at [903, 223] on div at bounding box center [786, 225] width 524 height 450
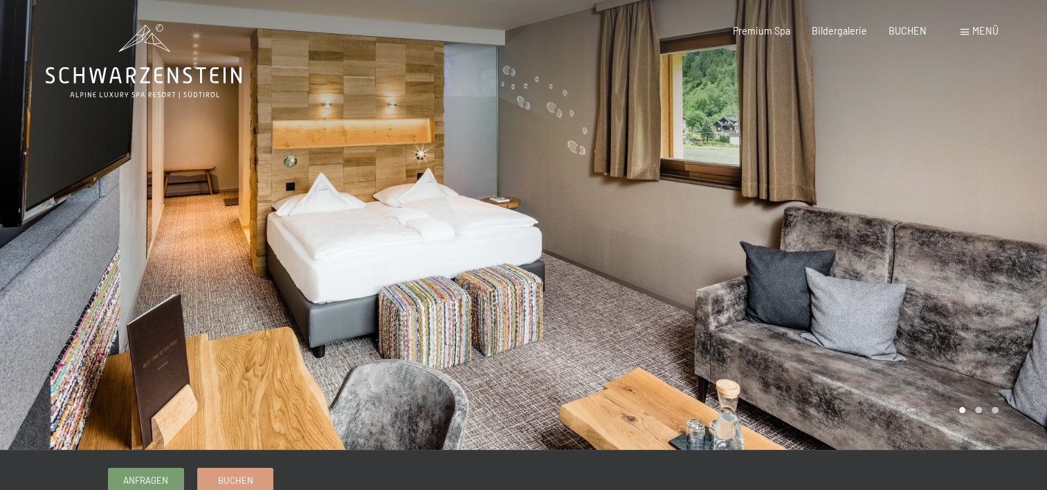
click at [903, 223] on div at bounding box center [786, 225] width 524 height 450
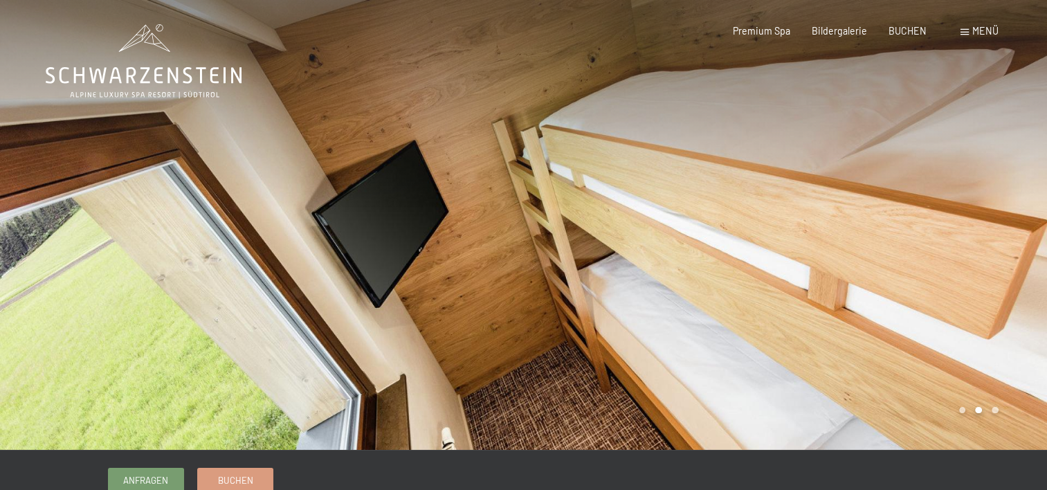
click at [904, 223] on div at bounding box center [786, 225] width 524 height 450
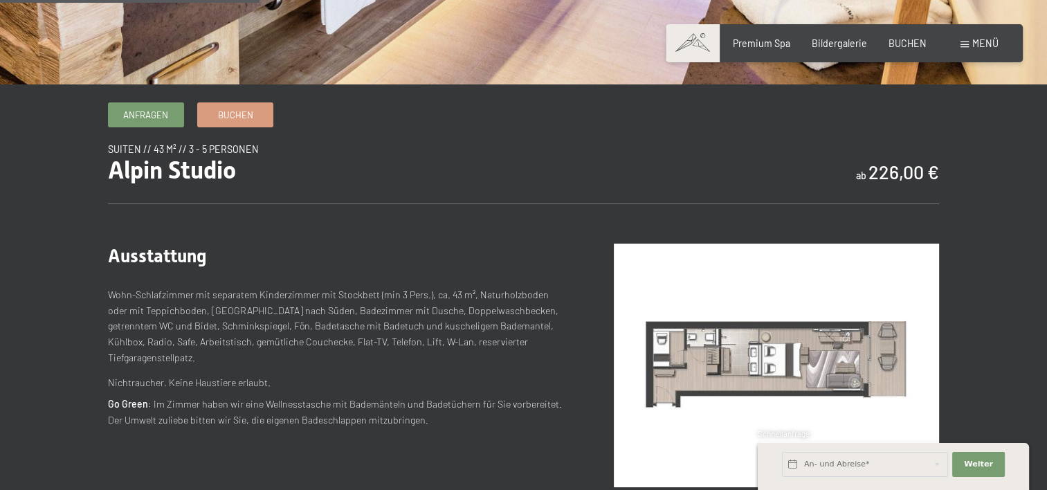
scroll to position [415, 0]
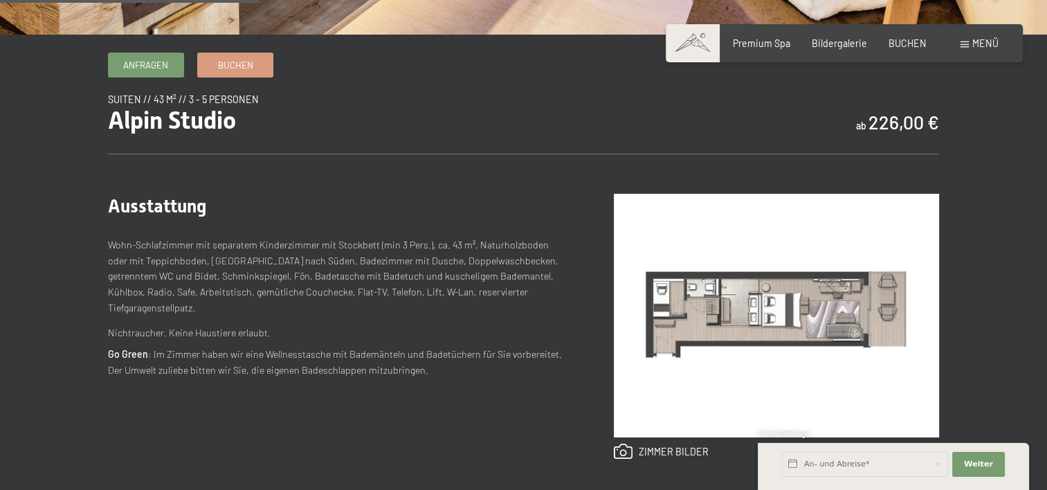
click at [677, 301] on img at bounding box center [776, 315] width 325 height 243
